Goal: Task Accomplishment & Management: Complete application form

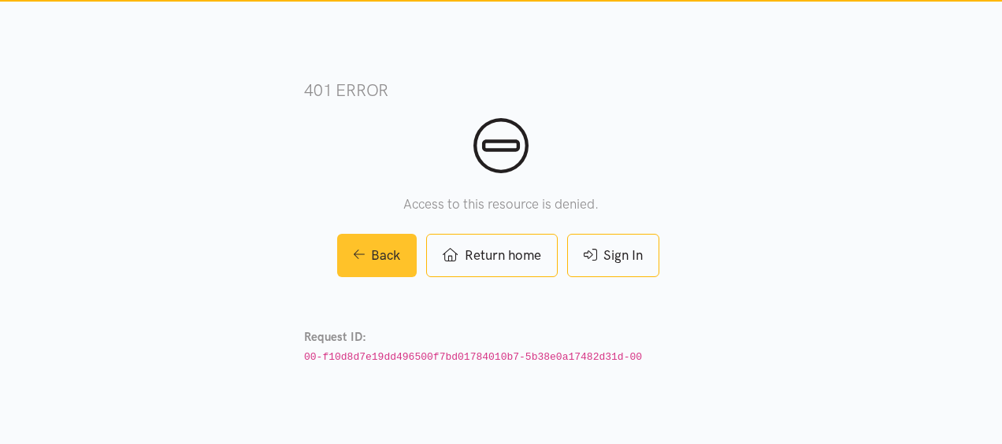
click at [358, 258] on icon at bounding box center [360, 254] width 12 height 13
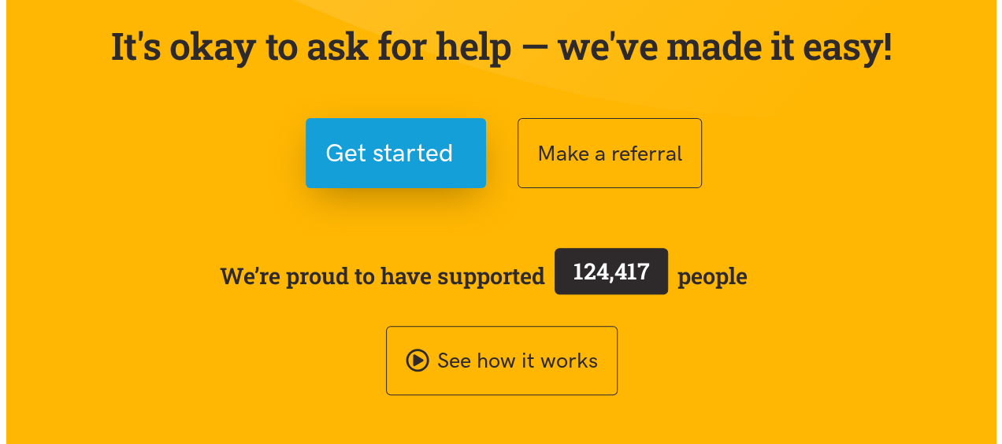
scroll to position [178, 0]
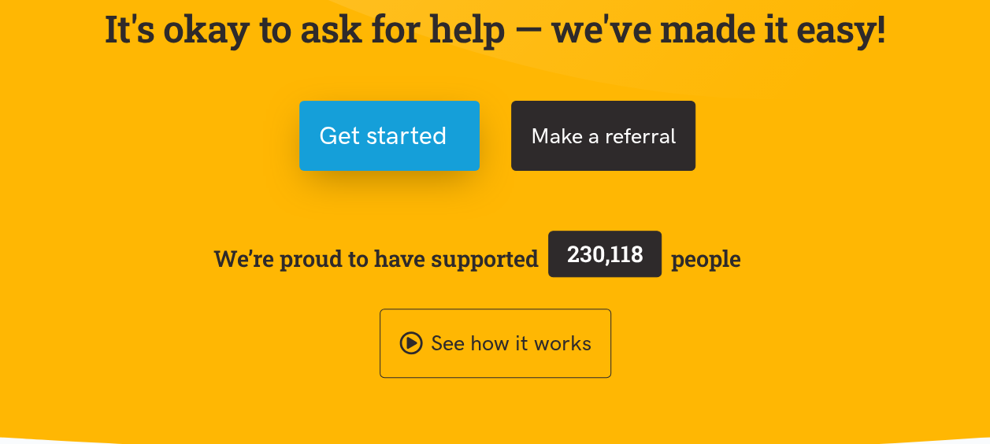
click at [586, 142] on button "Make a referral" at bounding box center [603, 136] width 184 height 70
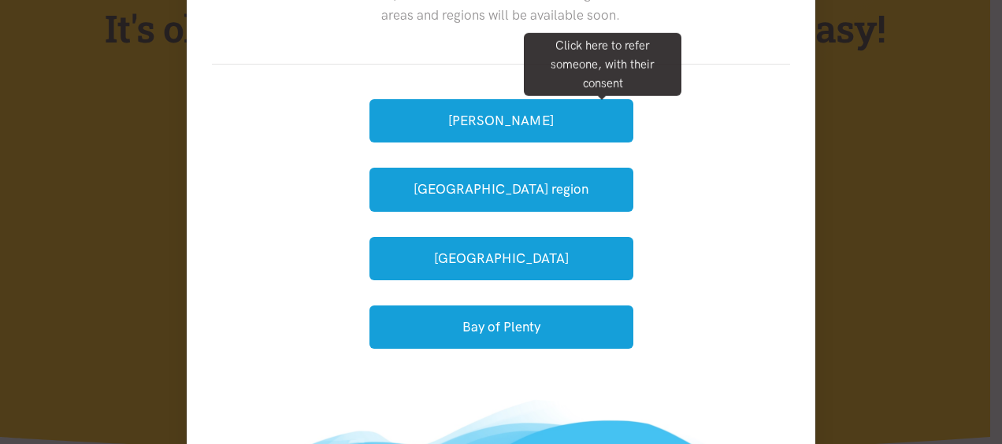
scroll to position [117, 0]
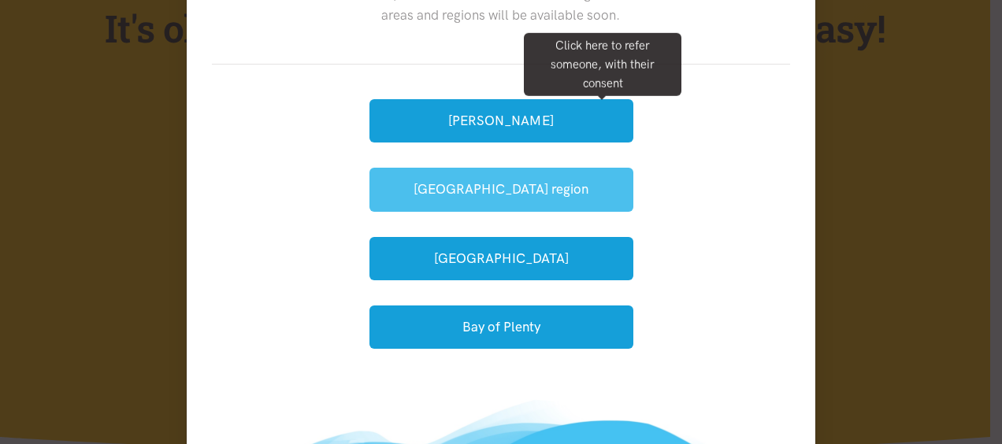
click at [389, 180] on button "[GEOGRAPHIC_DATA] region" at bounding box center [501, 189] width 264 height 43
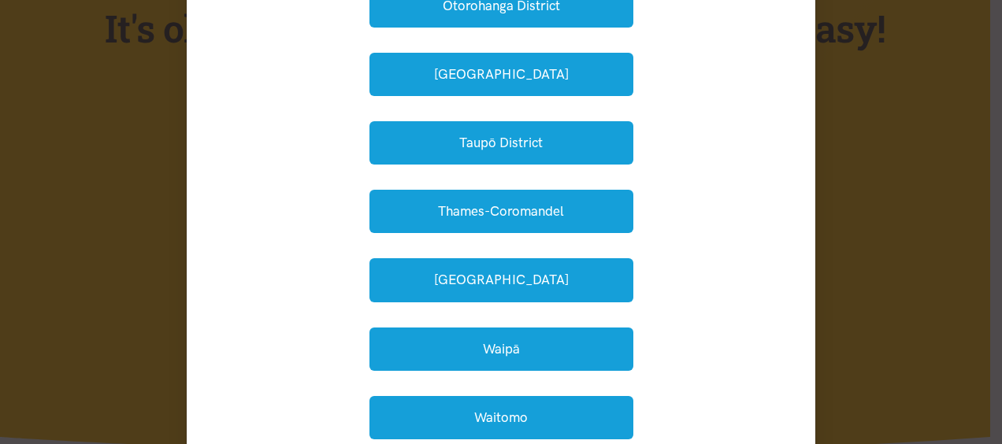
scroll to position [490, 0]
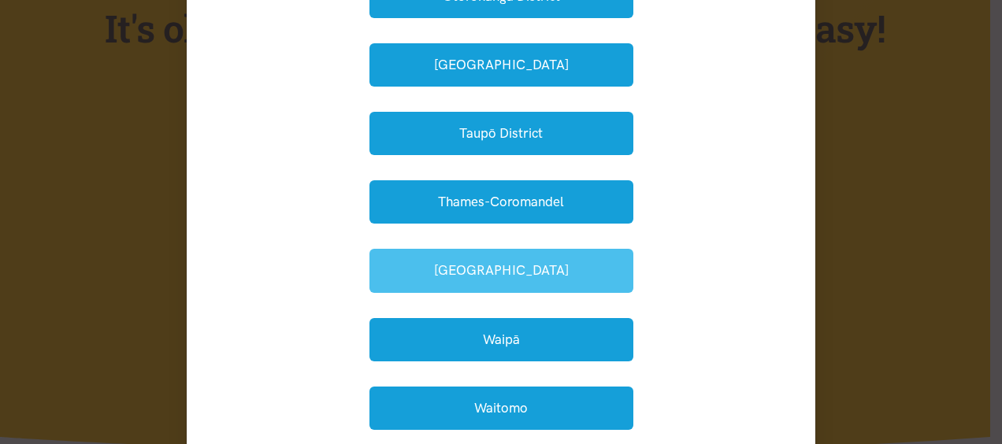
click at [404, 257] on button "Waikato District" at bounding box center [501, 270] width 264 height 43
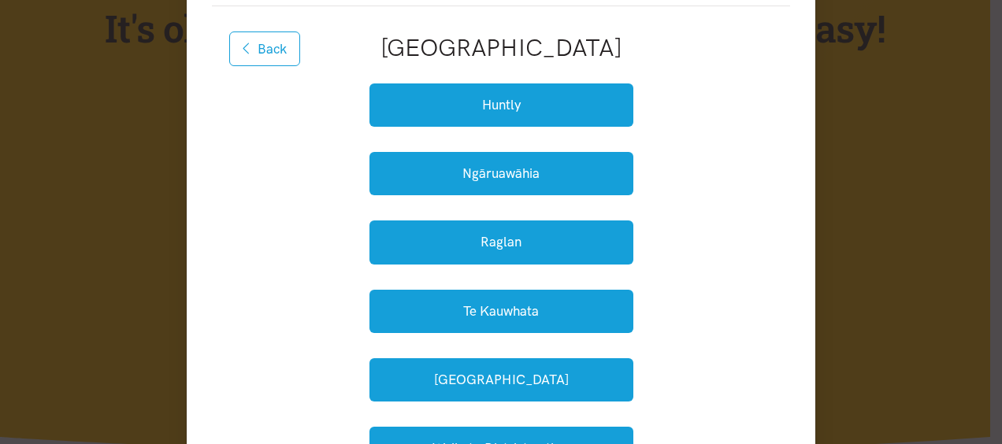
scroll to position [174, 0]
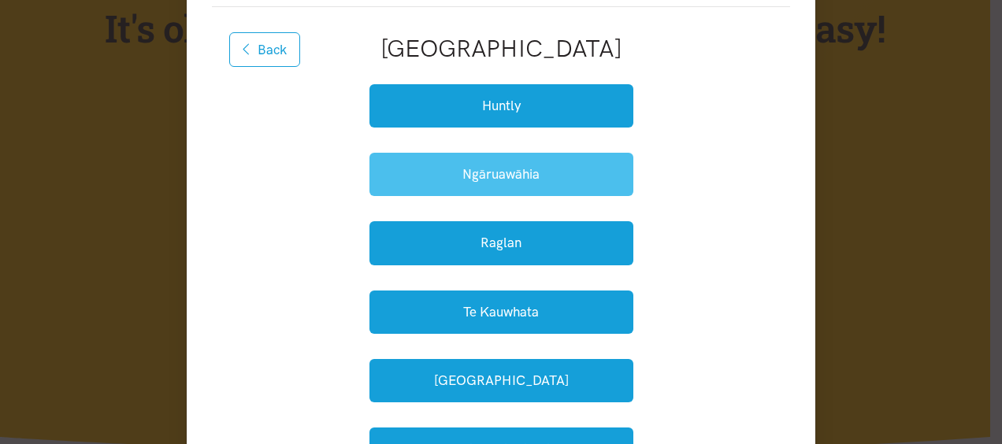
click at [413, 172] on button "Ngāruawāhia" at bounding box center [501, 174] width 264 height 43
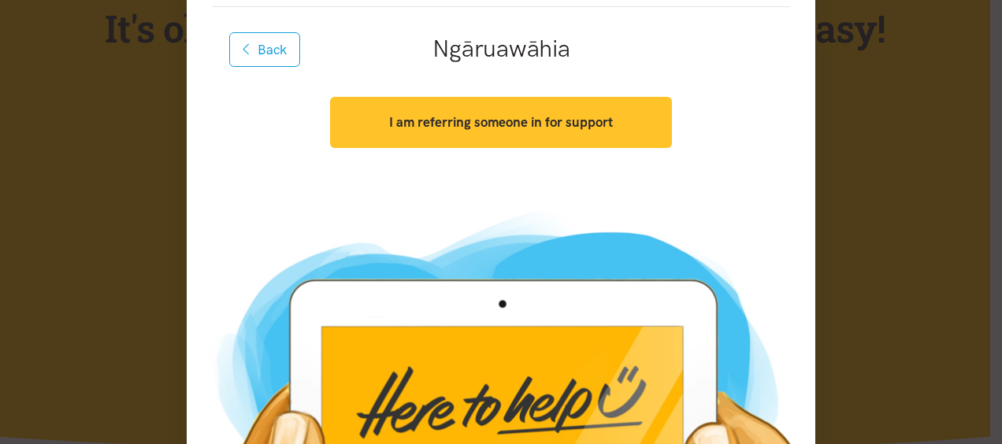
click at [410, 129] on strong "I am referring someone in for support" at bounding box center [501, 122] width 224 height 16
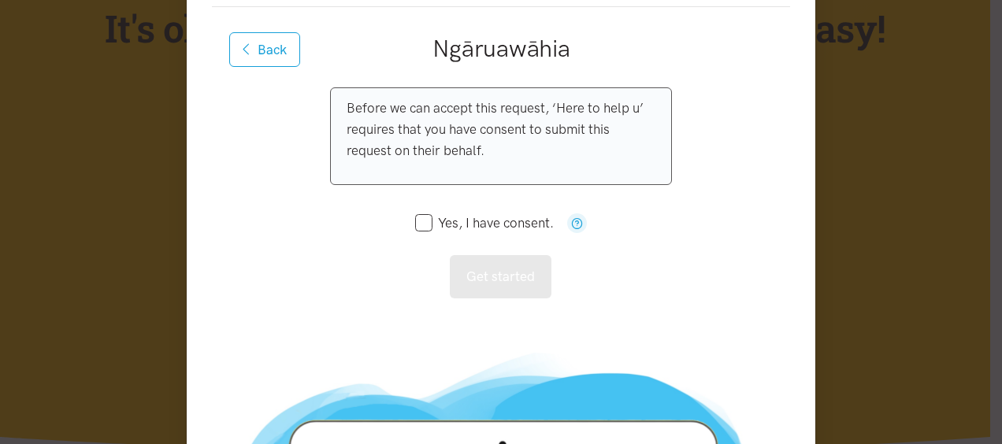
click at [415, 217] on input "Yes, I have consent." at bounding box center [484, 223] width 139 height 13
checkbox input "true"
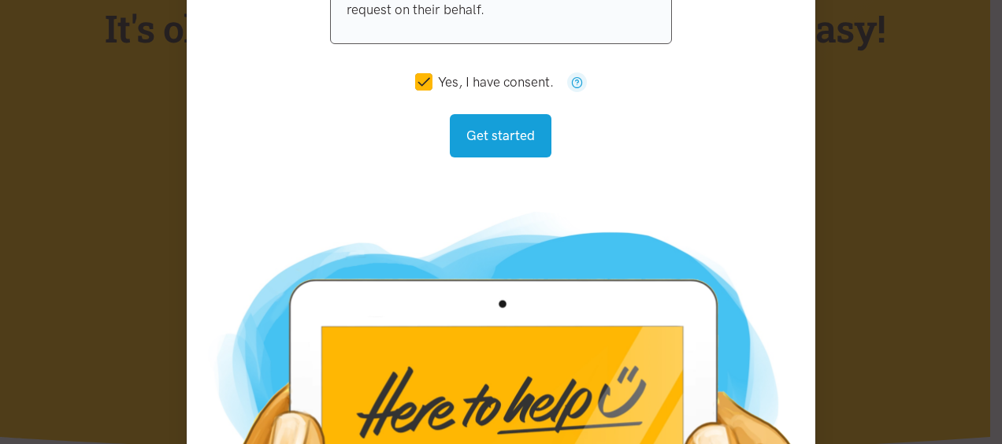
scroll to position [337, 0]
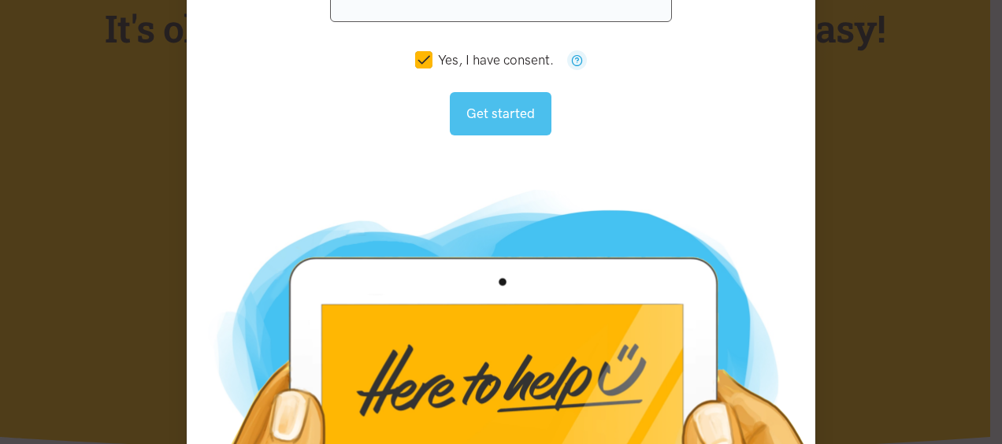
click at [493, 125] on button "Get started" at bounding box center [501, 113] width 102 height 43
